Goal: Navigation & Orientation: Find specific page/section

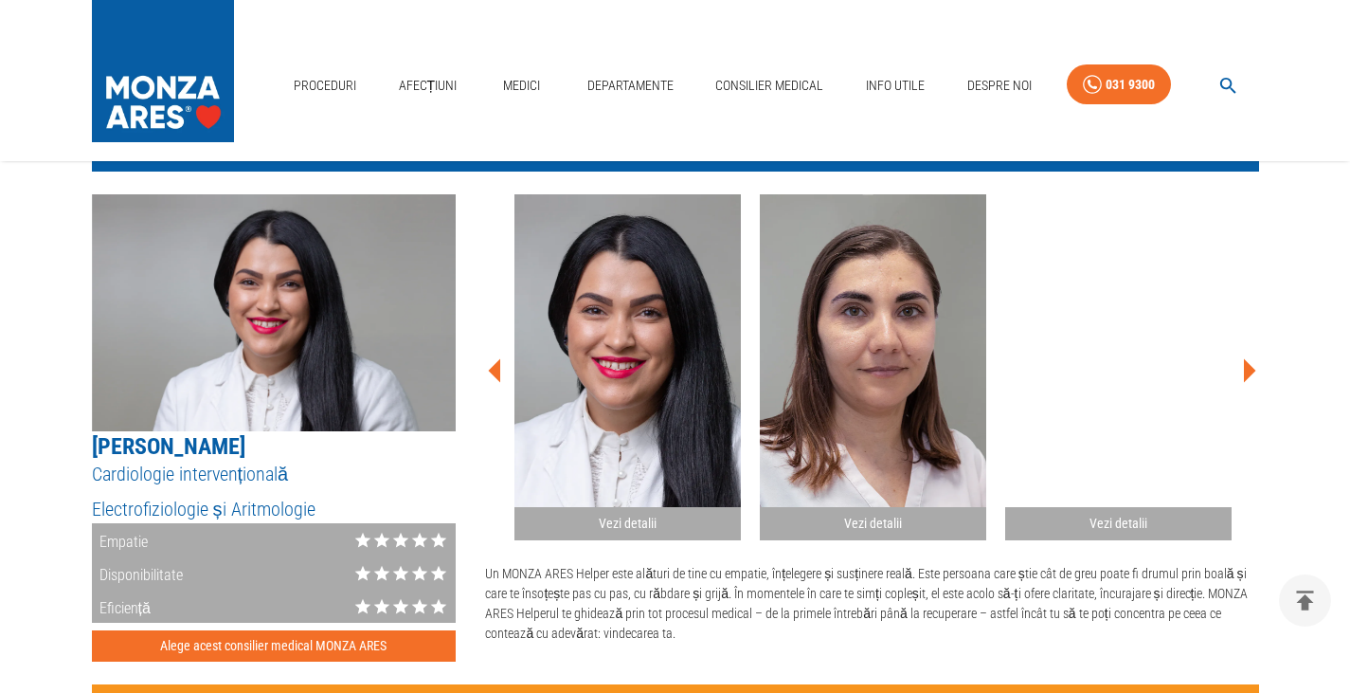
scroll to position [1042, 0]
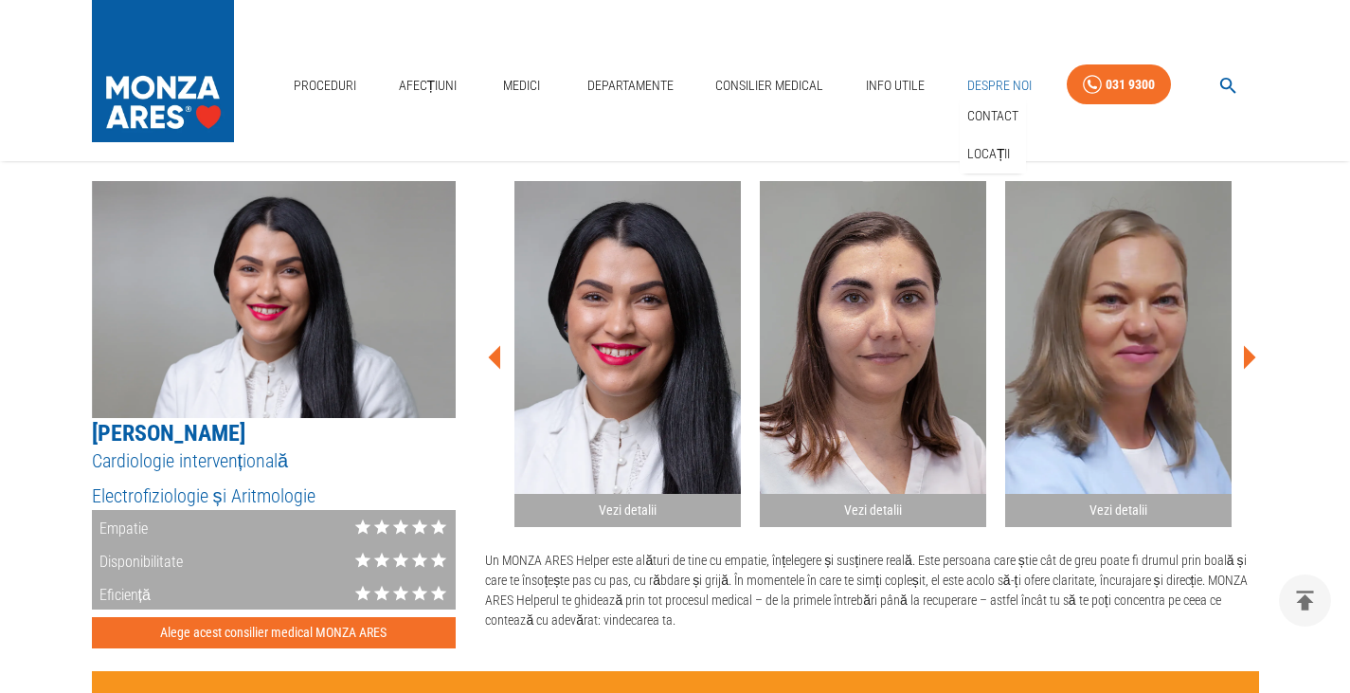
click at [997, 80] on link "Despre Noi" at bounding box center [1000, 85] width 80 height 39
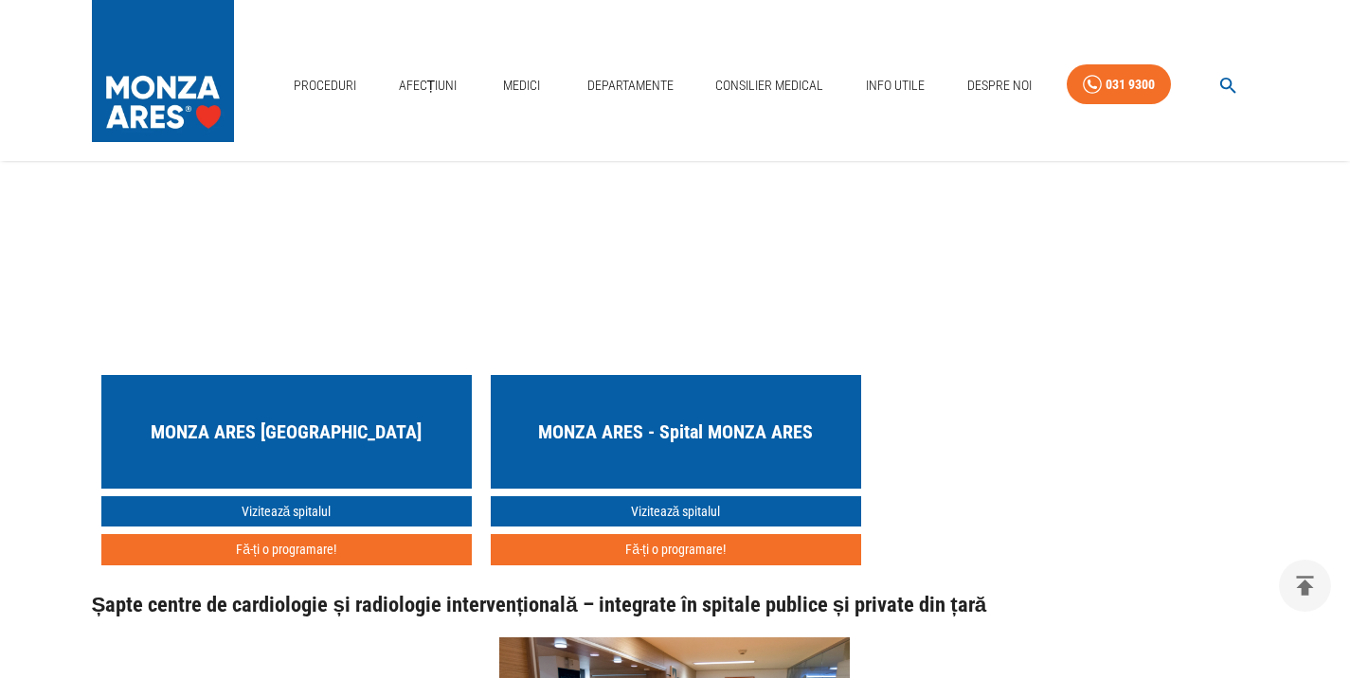
scroll to position [1895, 0]
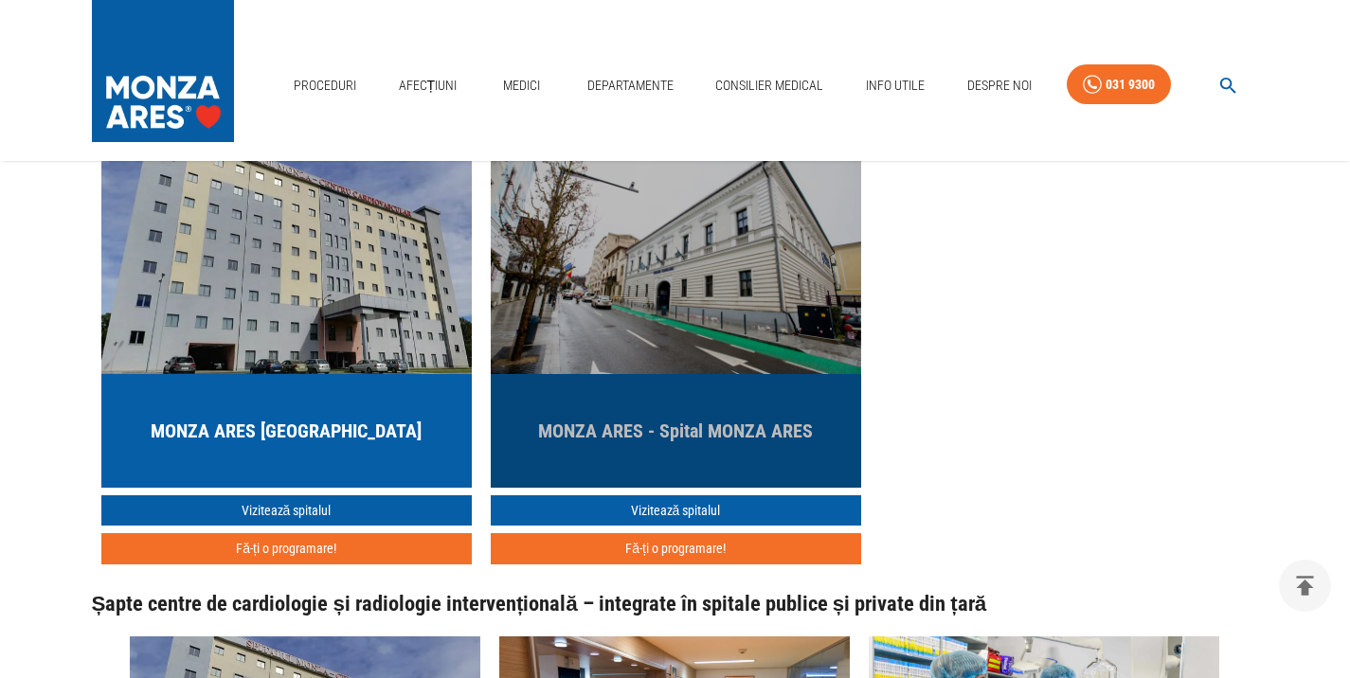
click at [624, 418] on h5 "MONZA ARES - Spital MONZA ARES" at bounding box center [675, 431] width 275 height 27
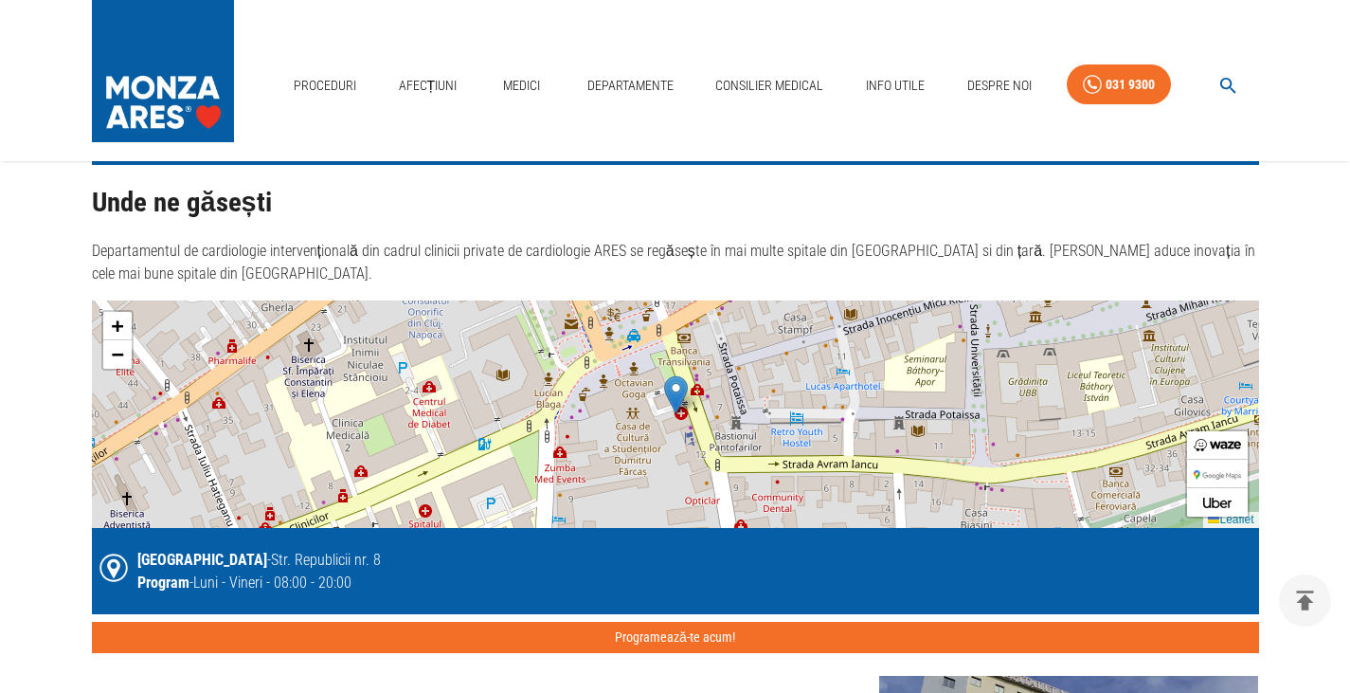
scroll to position [3885, 0]
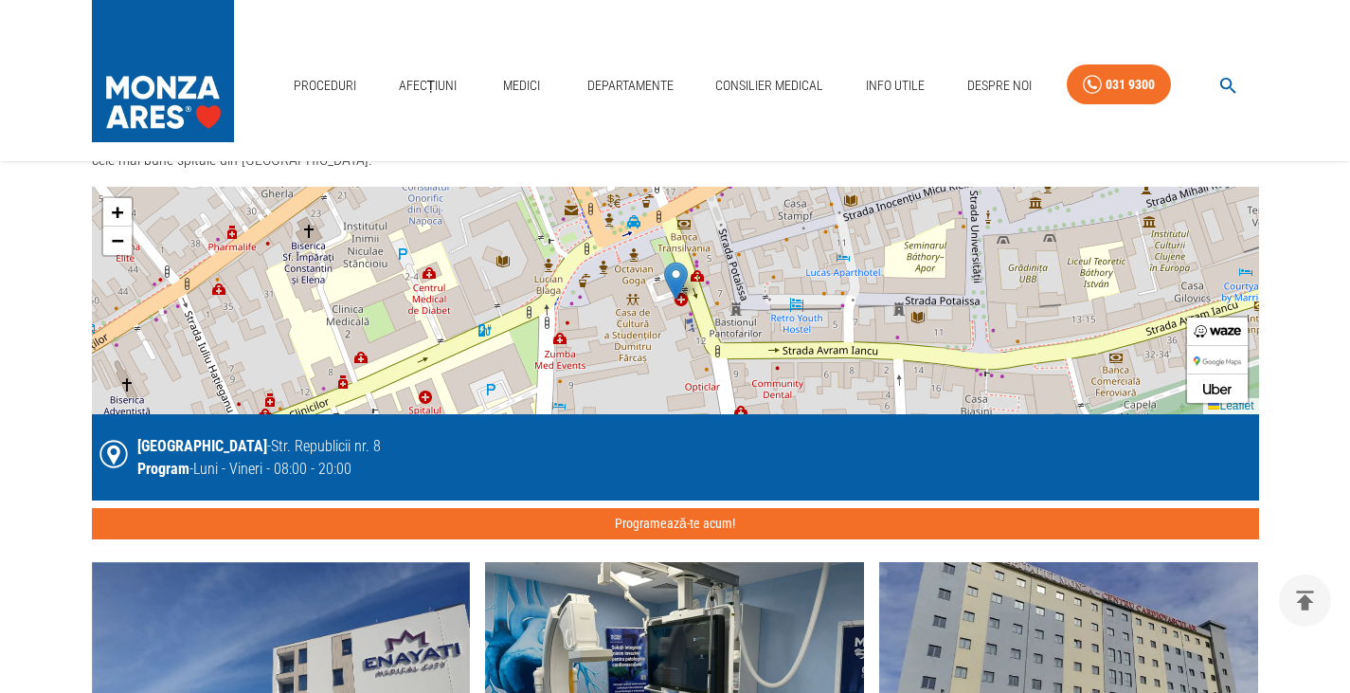
click at [682, 290] on img at bounding box center [676, 281] width 24 height 39
click at [669, 286] on img at bounding box center [676, 281] width 24 height 39
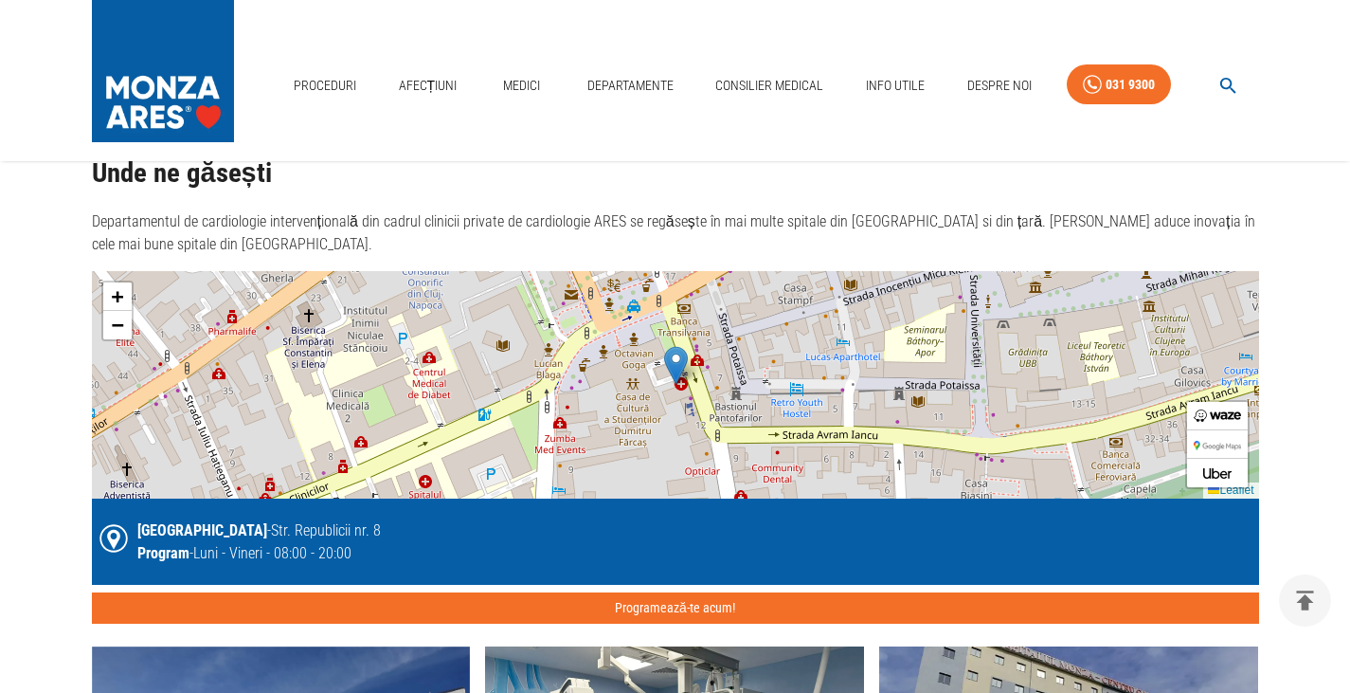
scroll to position [3790, 0]
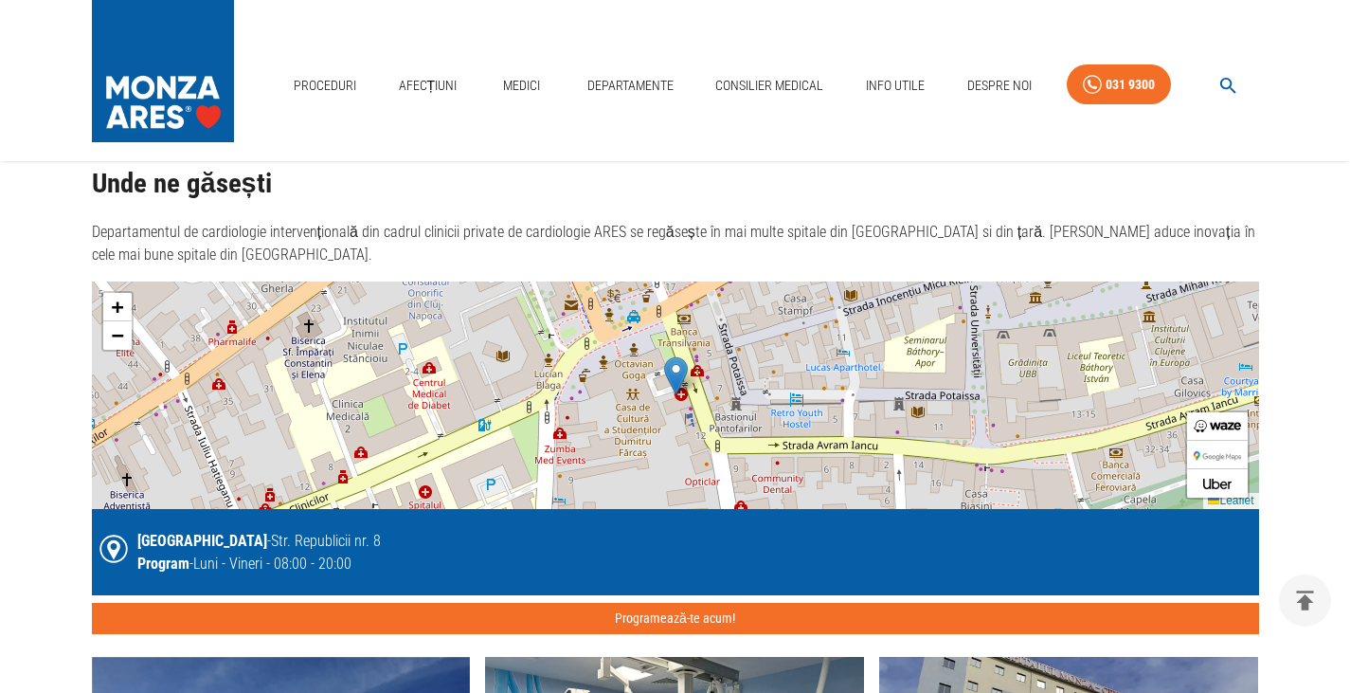
click at [677, 371] on img at bounding box center [676, 375] width 24 height 39
click at [677, 370] on img at bounding box center [676, 375] width 24 height 39
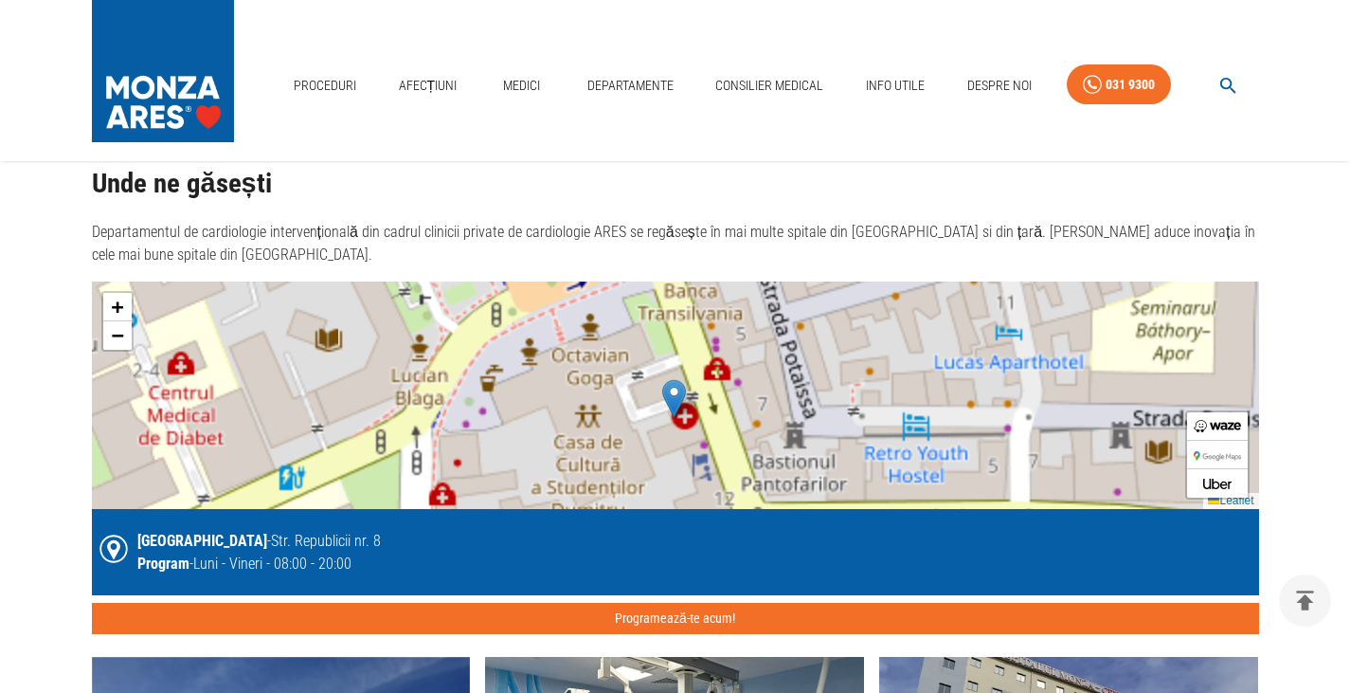
click at [677, 370] on div "+ − Leaflet" at bounding box center [675, 394] width 1167 height 227
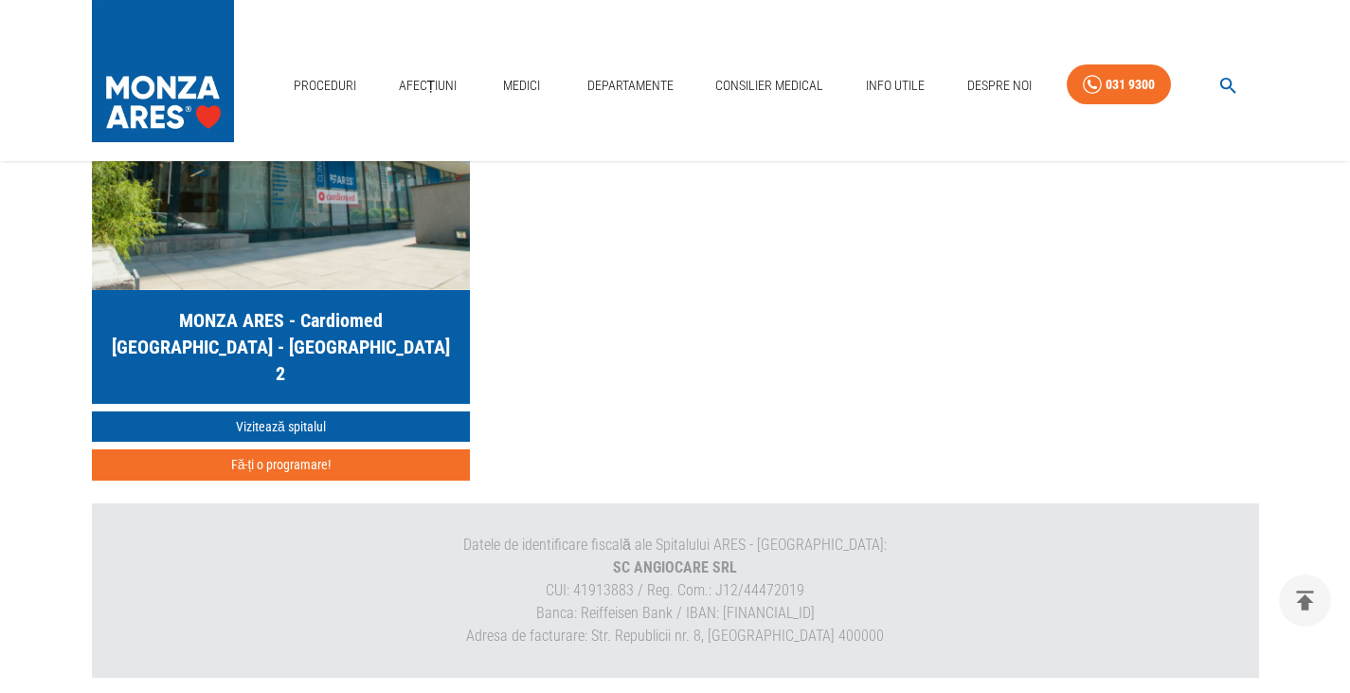
scroll to position [5686, 0]
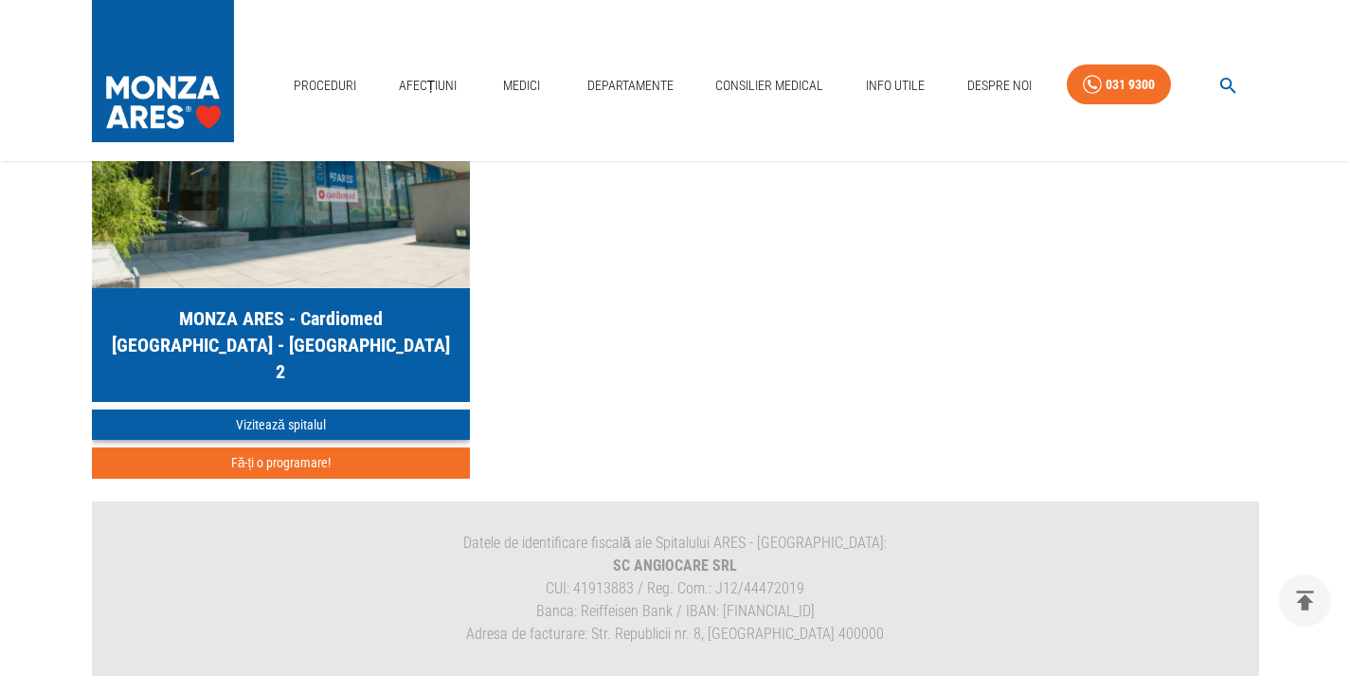
click at [273, 411] on link "Vizitează spitalul" at bounding box center [281, 424] width 379 height 31
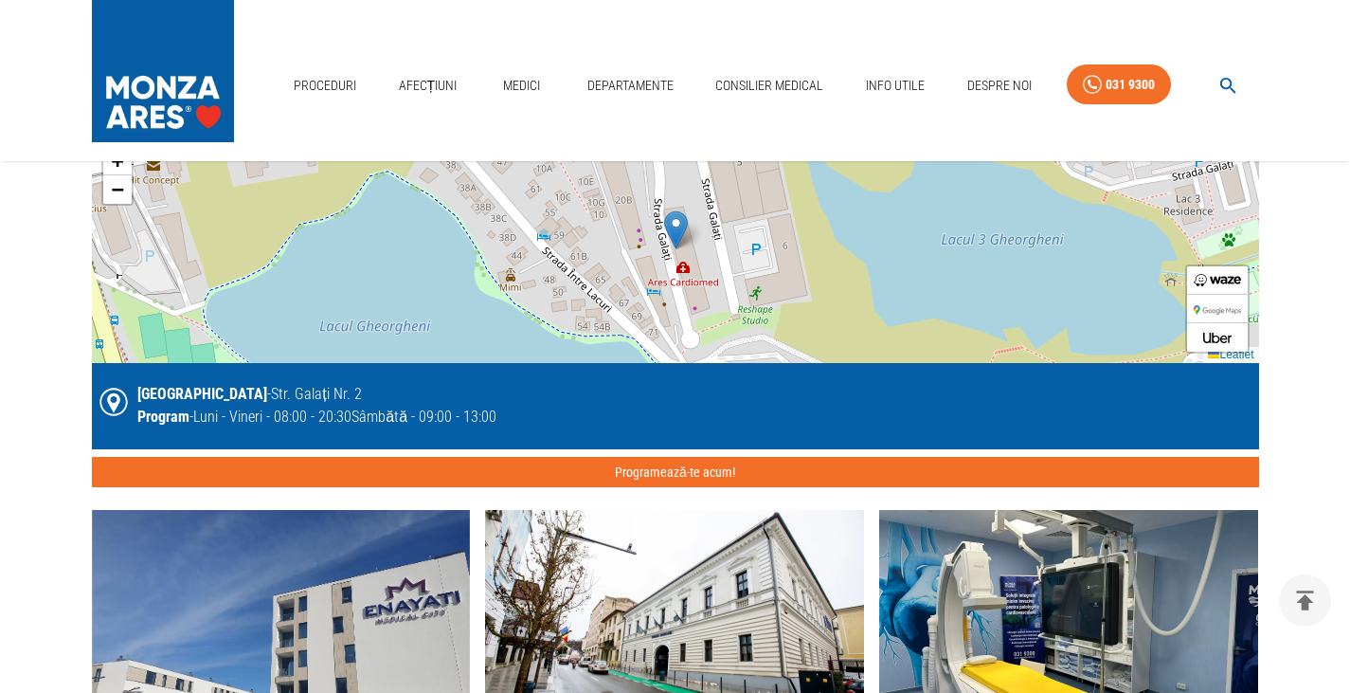
scroll to position [1327, 0]
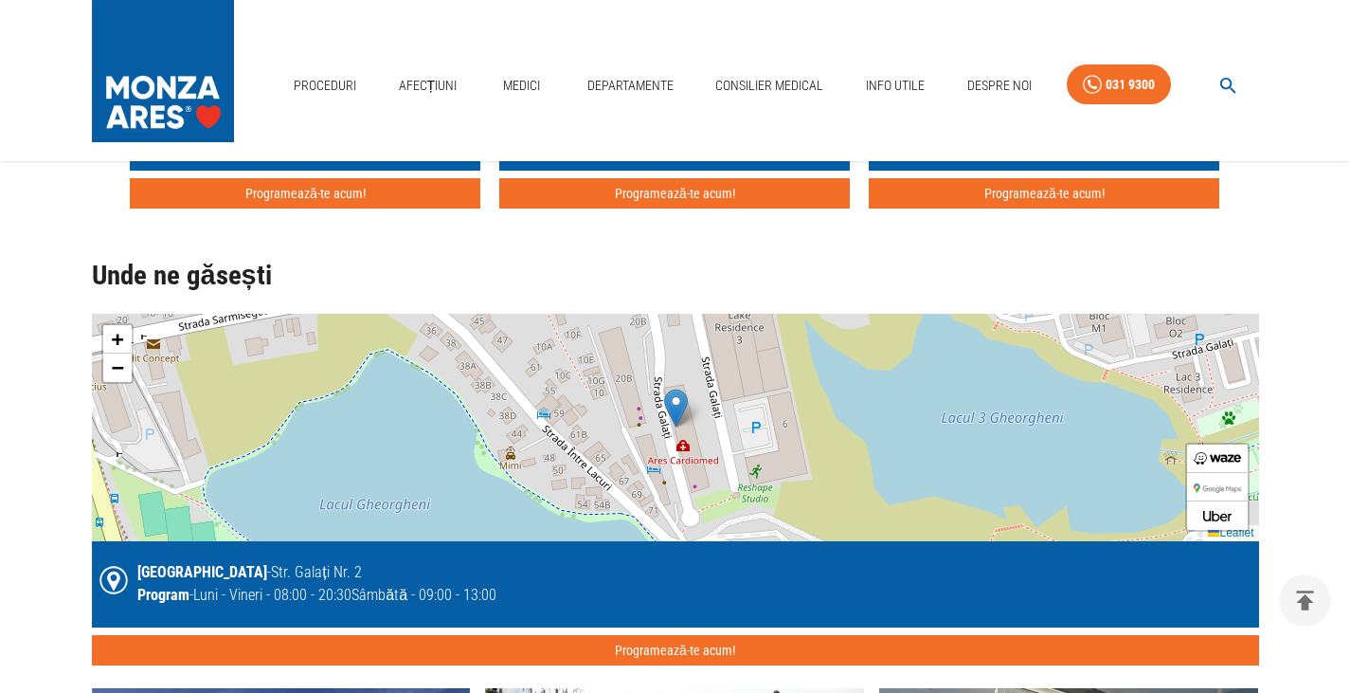
click at [683, 446] on div "+ − Leaflet" at bounding box center [675, 427] width 1167 height 227
click at [672, 407] on img at bounding box center [676, 408] width 24 height 39
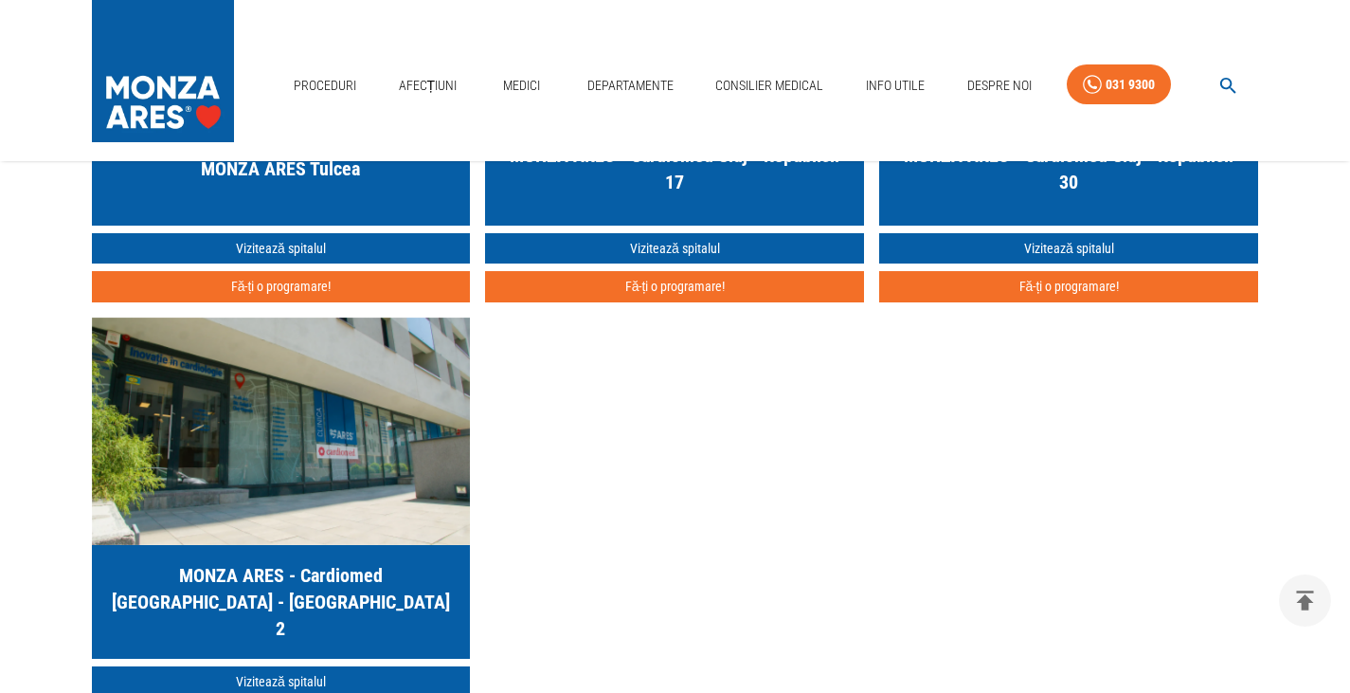
scroll to position [5591, 0]
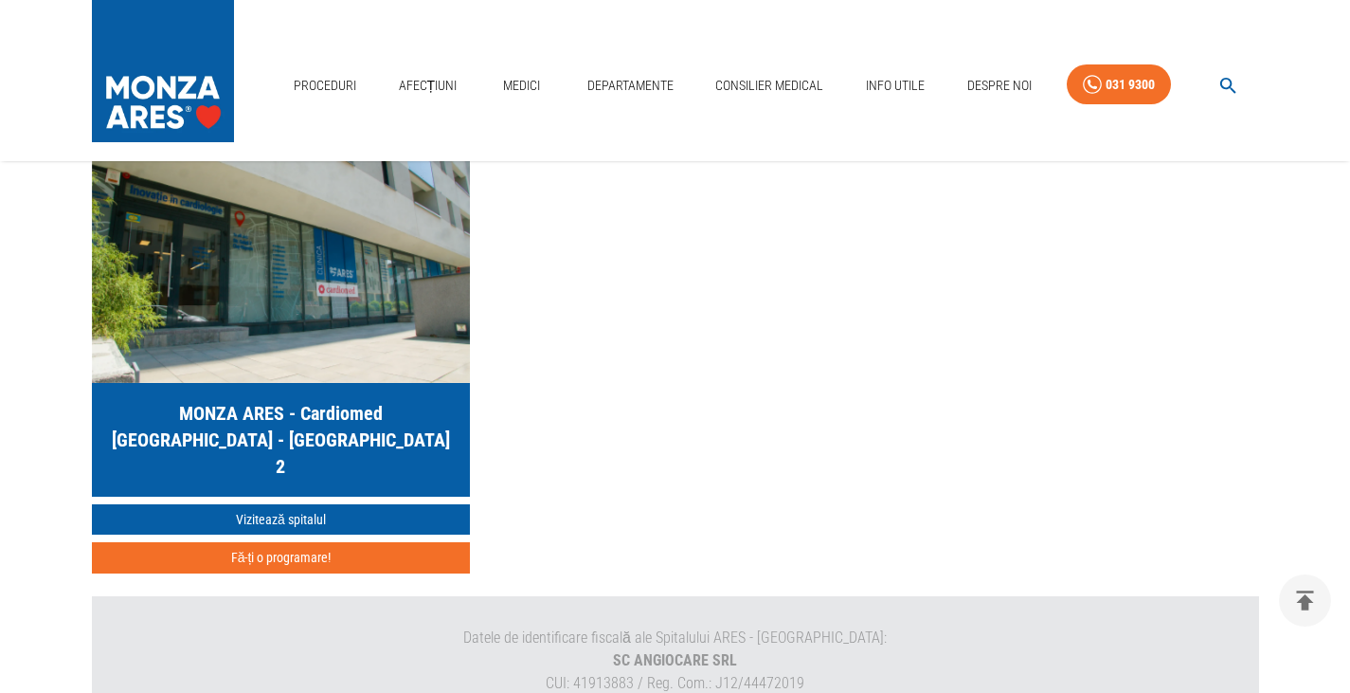
click at [298, 432] on h5 "MONZA ARES - Cardiomed [GEOGRAPHIC_DATA] - [GEOGRAPHIC_DATA] 2" at bounding box center [281, 440] width 349 height 80
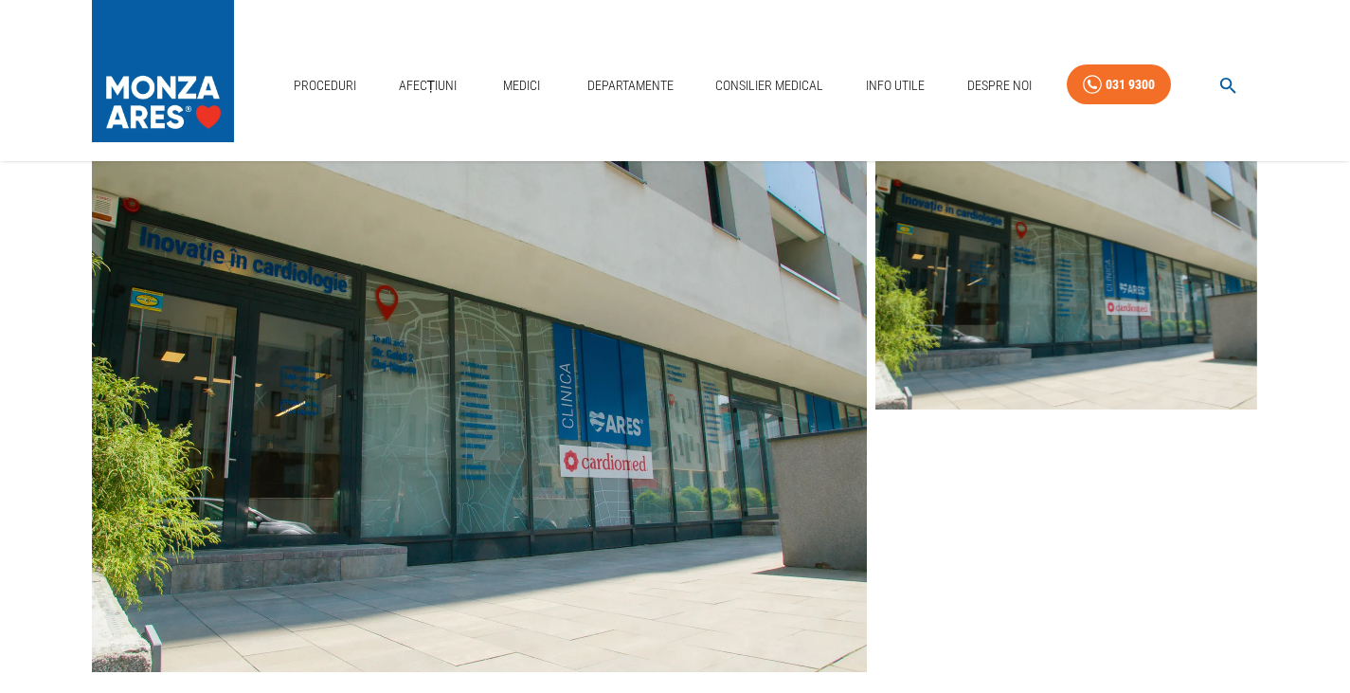
scroll to position [95, 0]
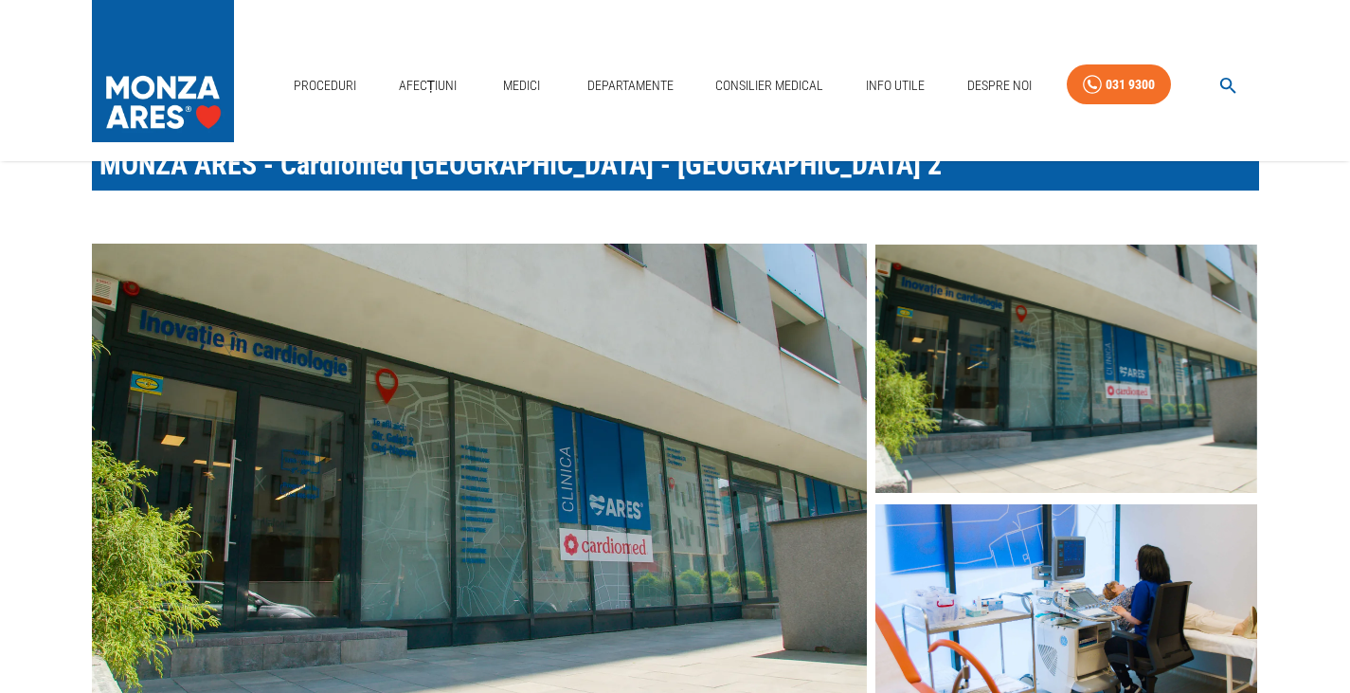
click at [1103, 401] on img at bounding box center [1067, 368] width 382 height 248
click at [1035, 580] on img at bounding box center [1067, 628] width 382 height 248
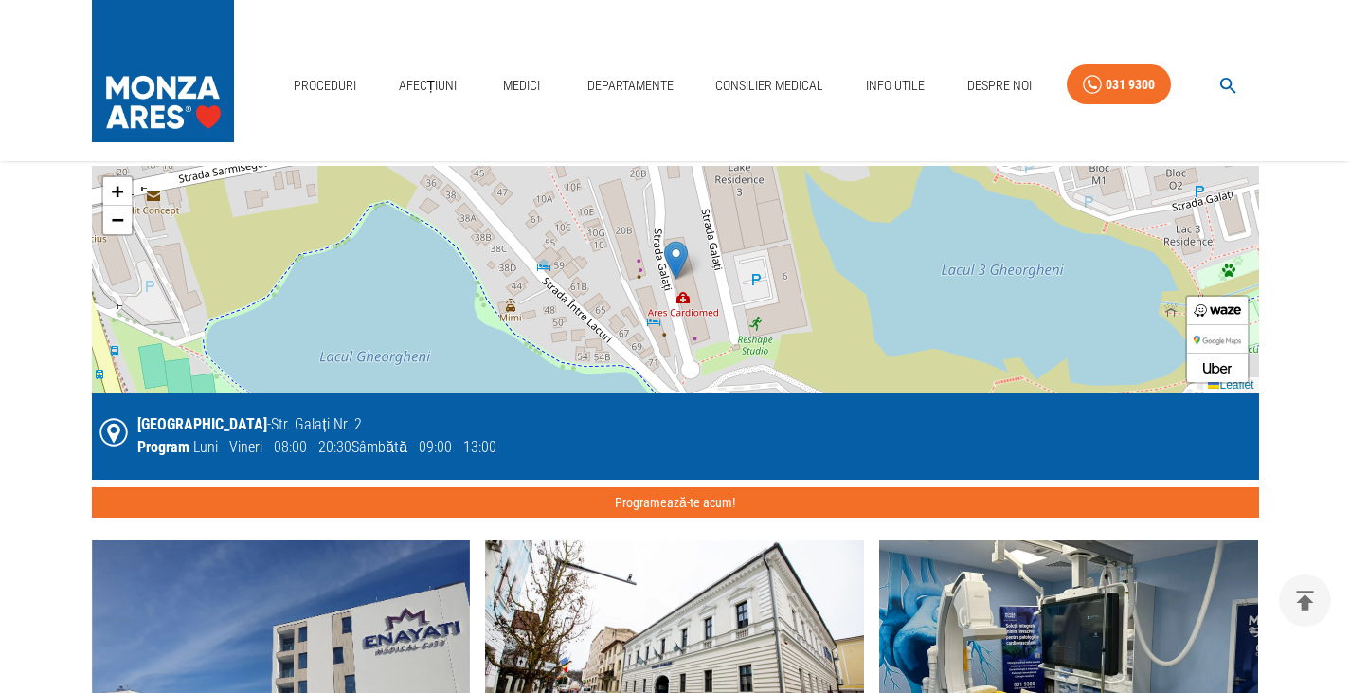
scroll to position [1421, 0]
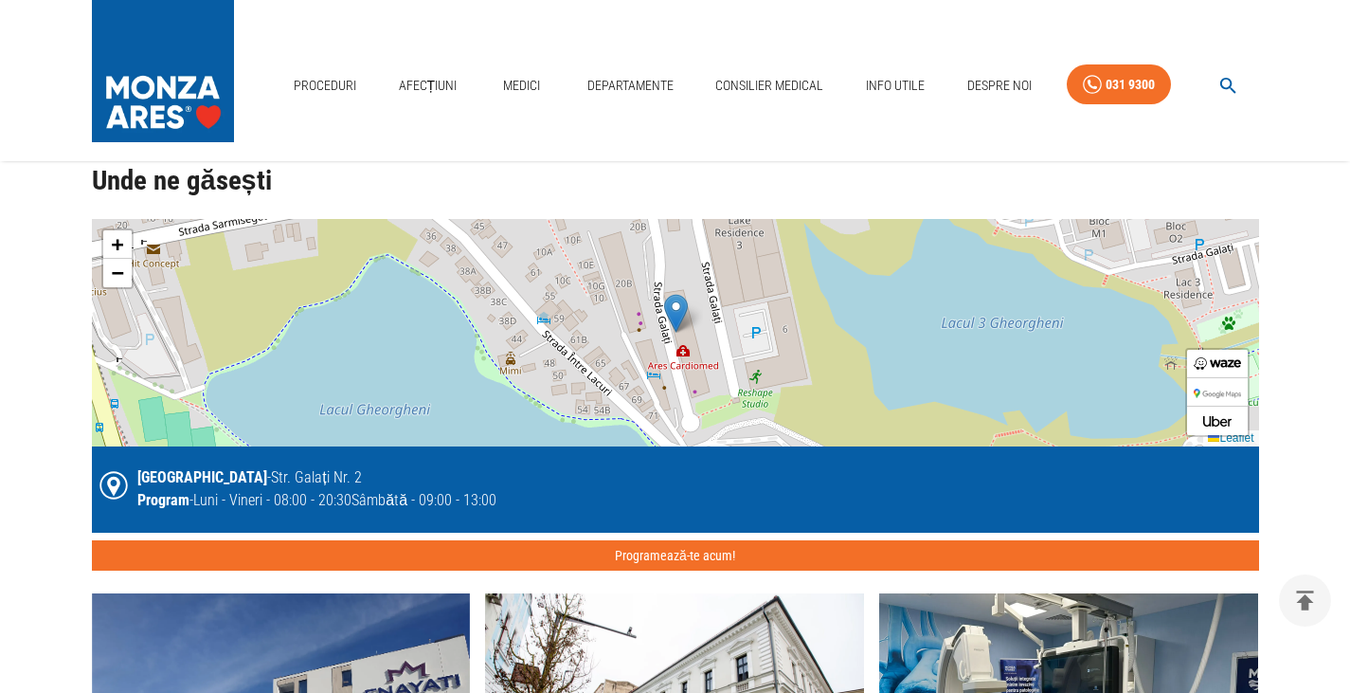
click at [681, 313] on img at bounding box center [676, 313] width 24 height 39
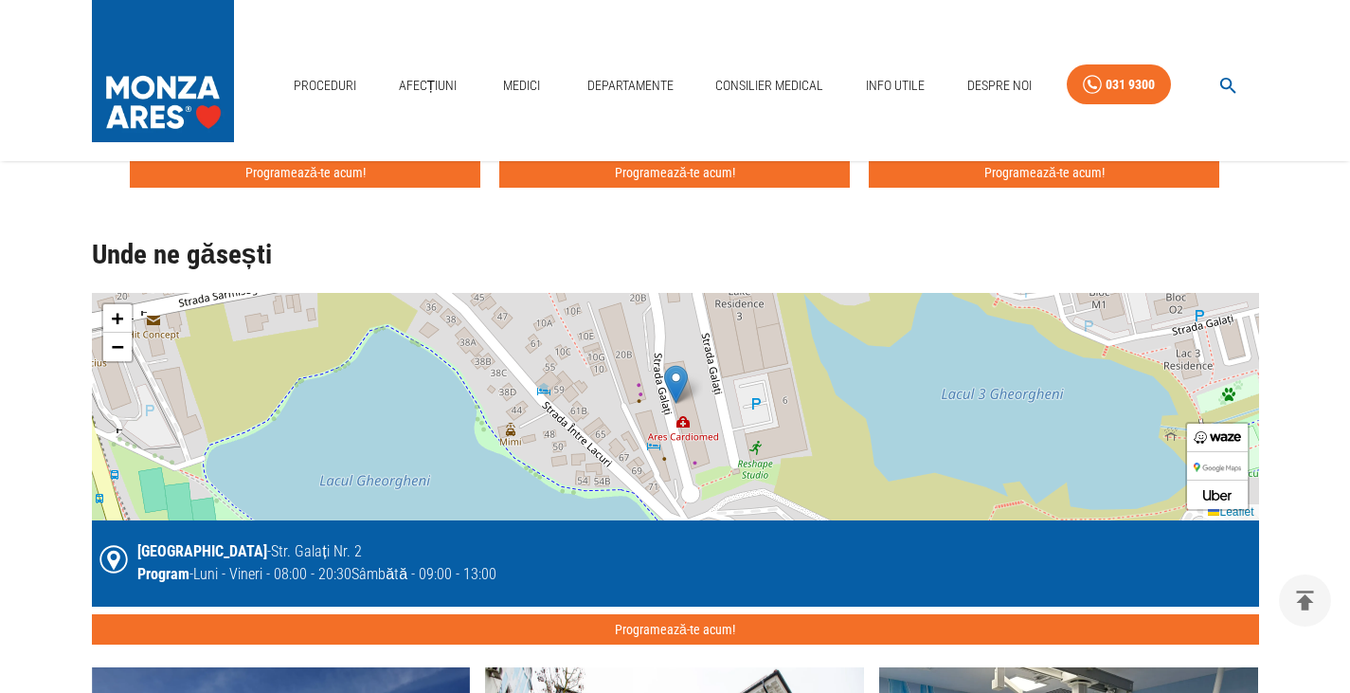
scroll to position [1327, 0]
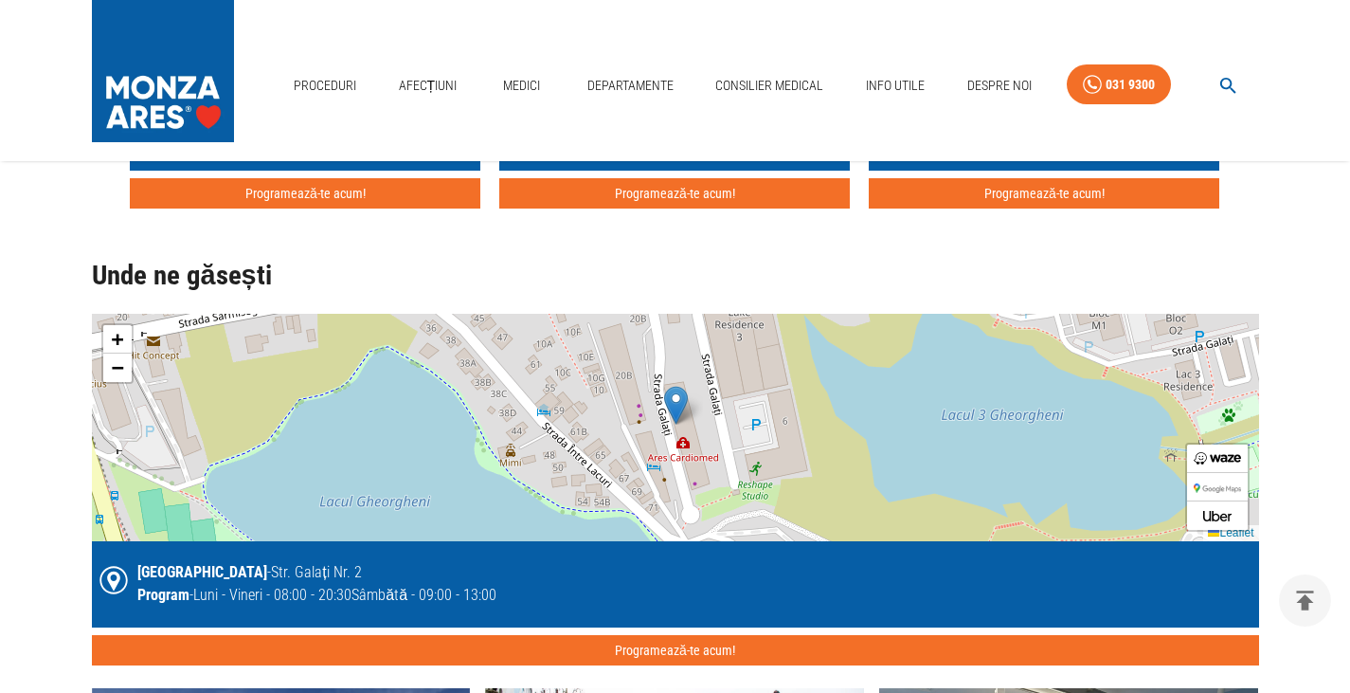
click at [687, 402] on img at bounding box center [676, 405] width 24 height 39
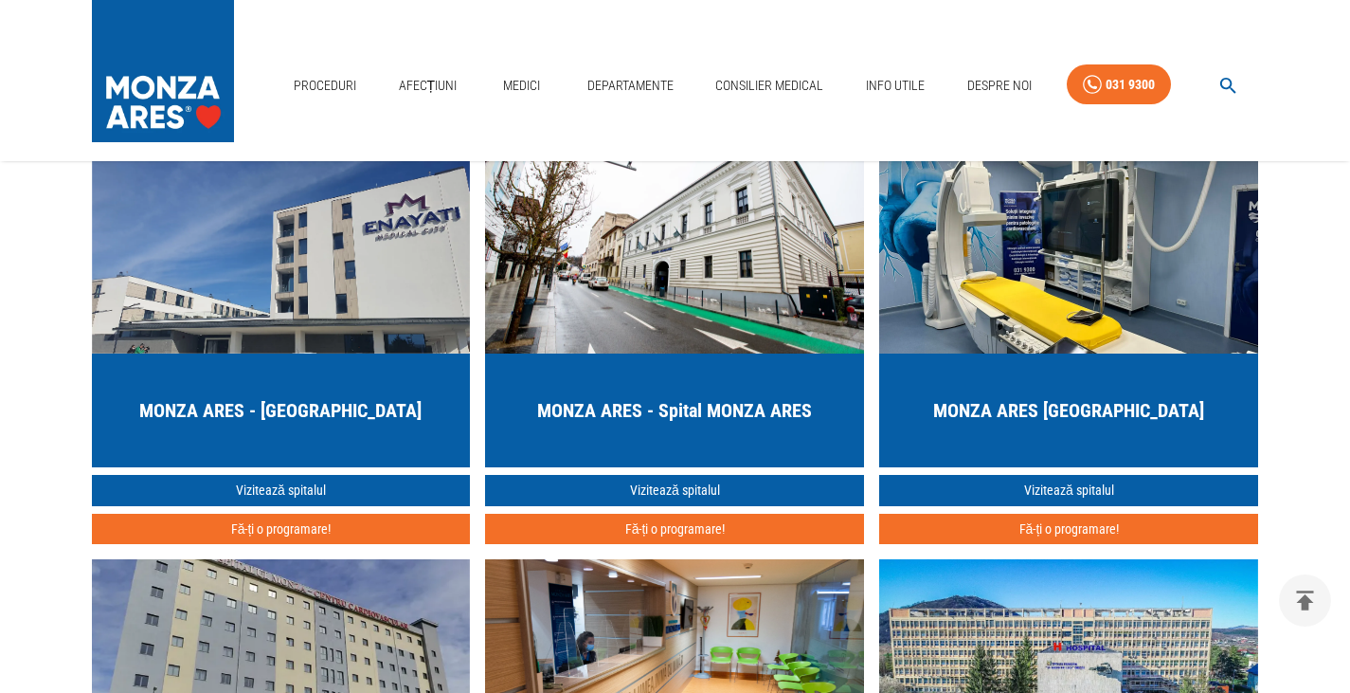
scroll to position [1895, 0]
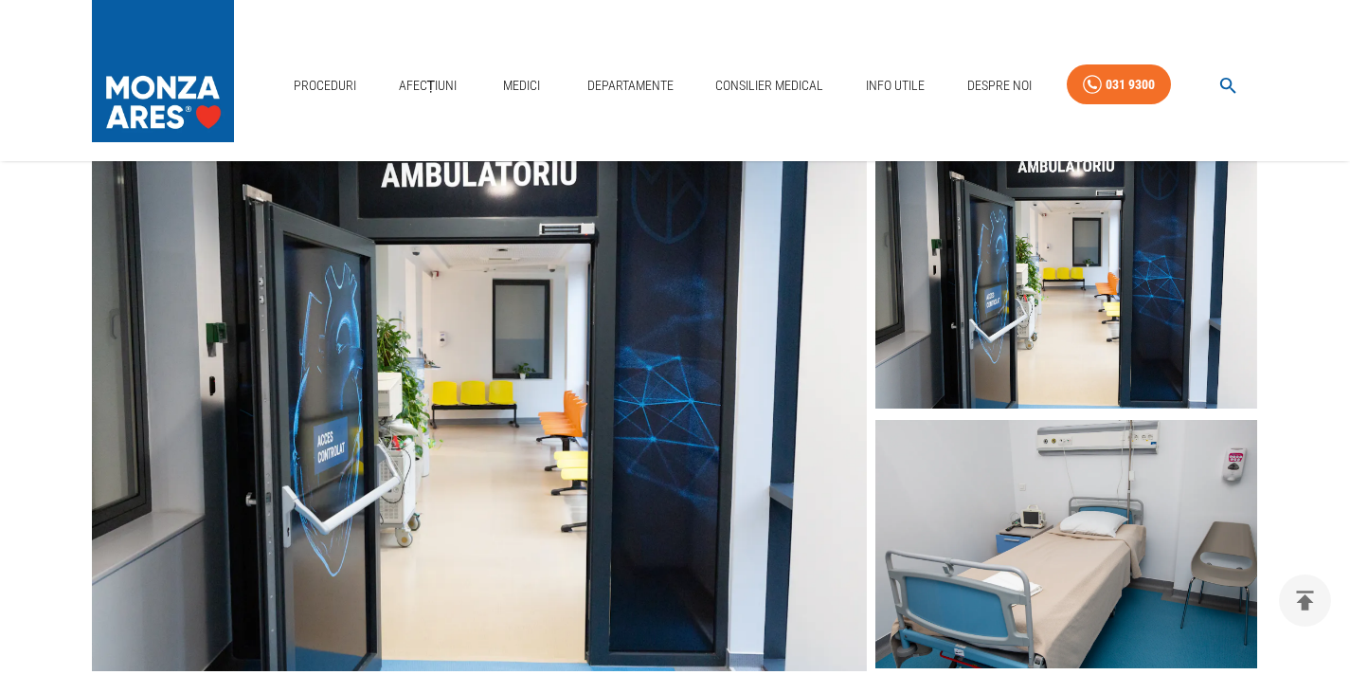
scroll to position [284, 0]
